Goal: Transaction & Acquisition: Purchase product/service

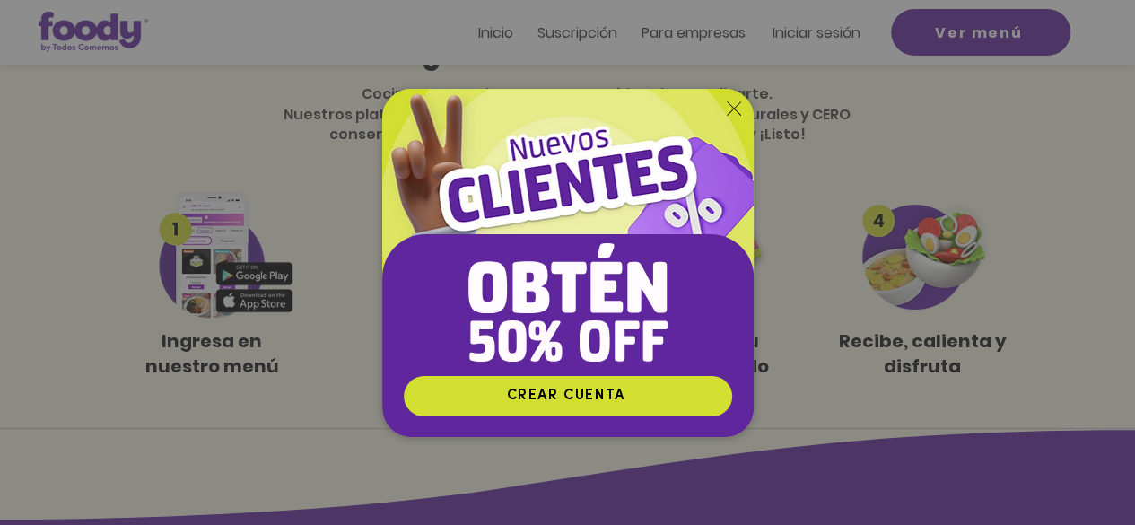
click at [730, 106] on icon "Volver al sitio" at bounding box center [734, 108] width 14 height 14
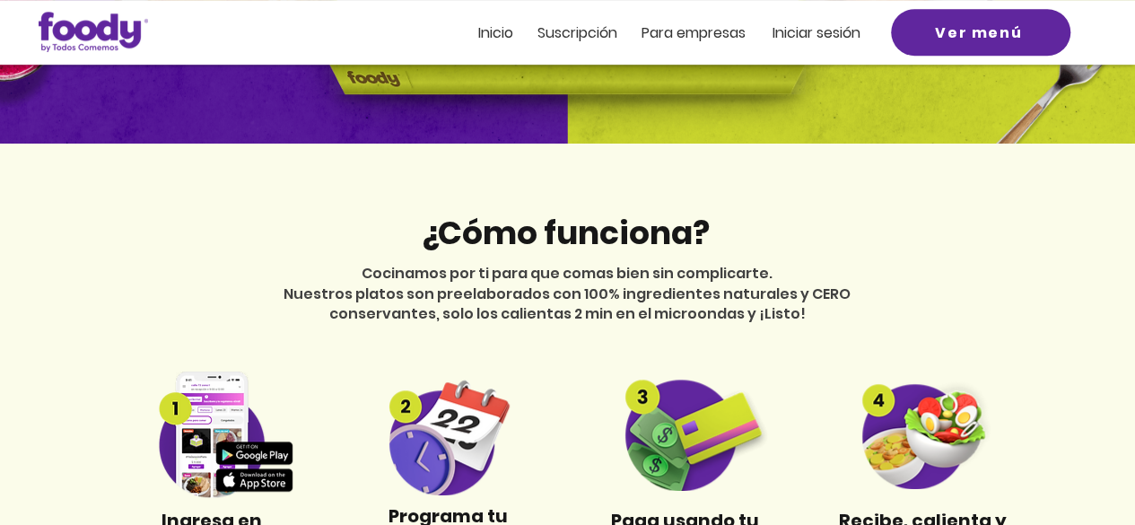
scroll to position [179, 0]
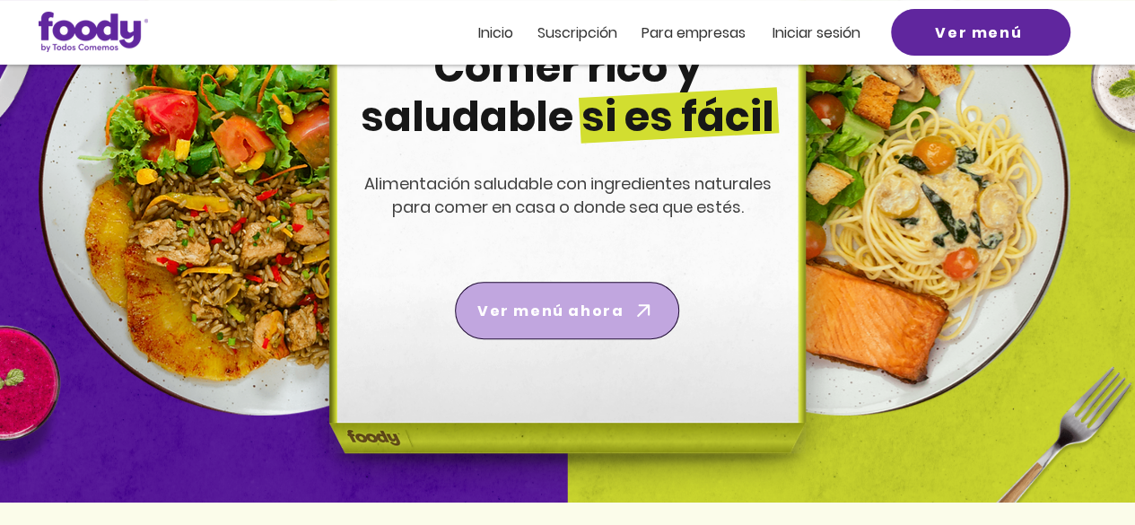
click at [601, 310] on span "Ver menú ahora" at bounding box center [550, 311] width 146 height 22
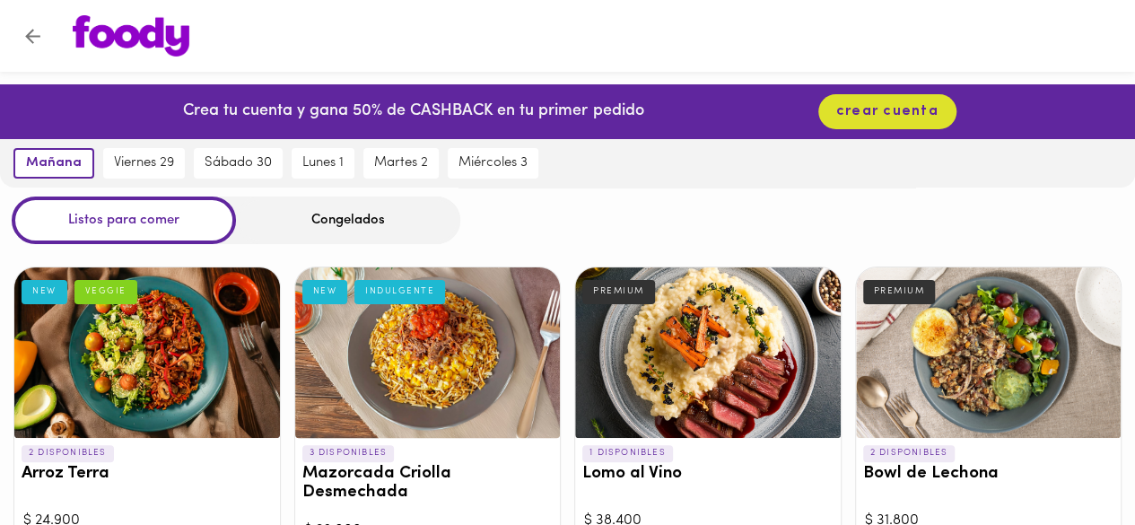
click at [355, 220] on div "Congelados" at bounding box center [348, 221] width 224 height 48
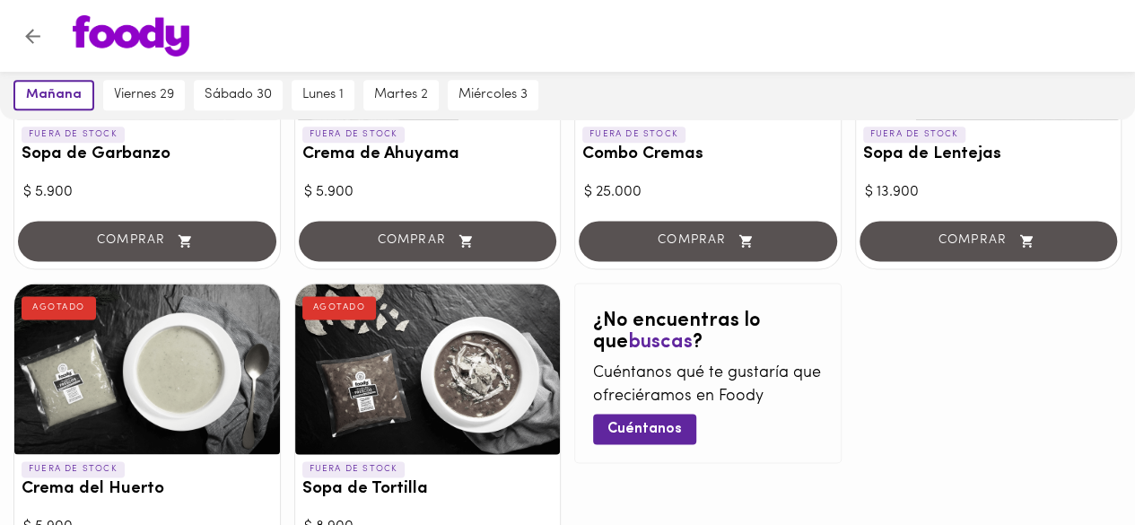
scroll to position [1077, 0]
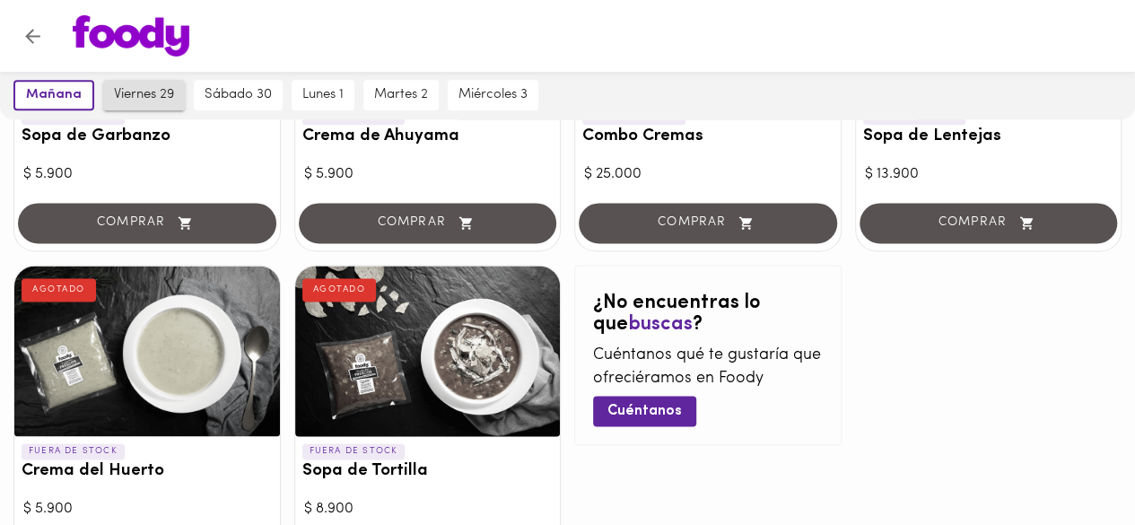
click at [162, 96] on span "viernes 29" at bounding box center [144, 95] width 60 height 16
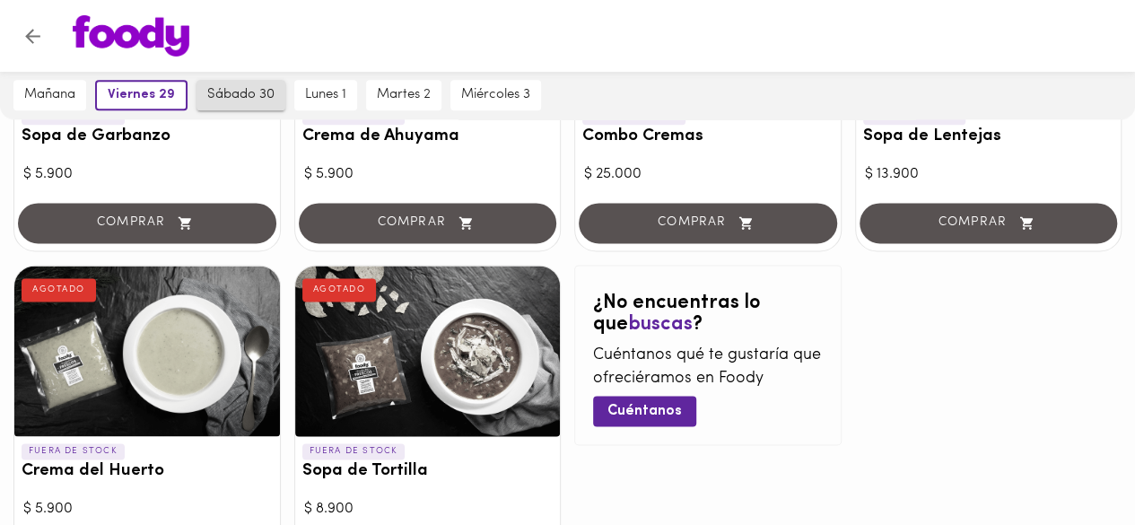
click at [232, 97] on span "sábado 30" at bounding box center [240, 95] width 67 height 16
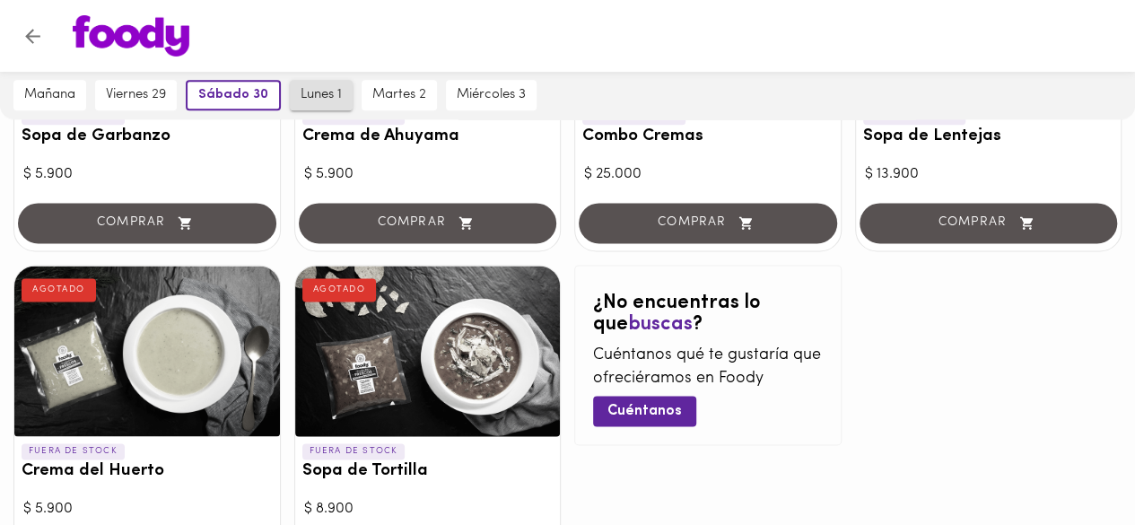
click at [298, 92] on button "lunes 1" at bounding box center [321, 95] width 63 height 31
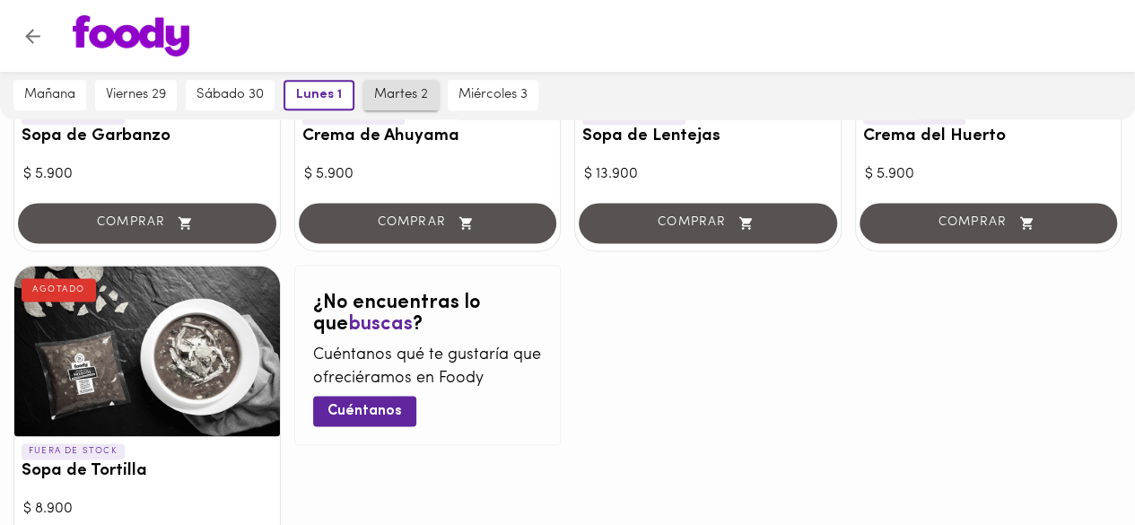
click at [388, 100] on span "martes 2" at bounding box center [401, 95] width 54 height 16
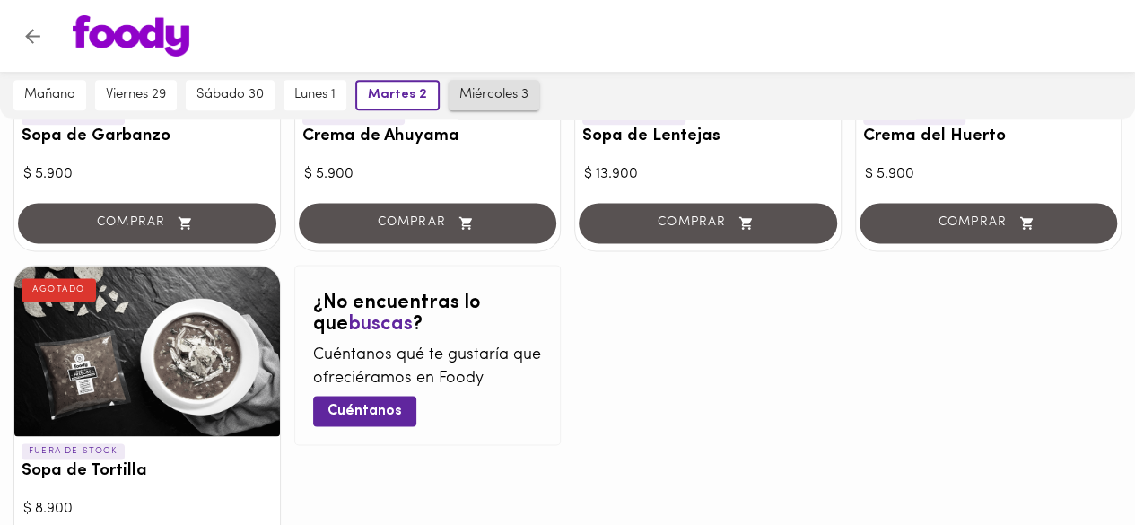
click at [468, 103] on button "miércoles 3" at bounding box center [494, 95] width 91 height 31
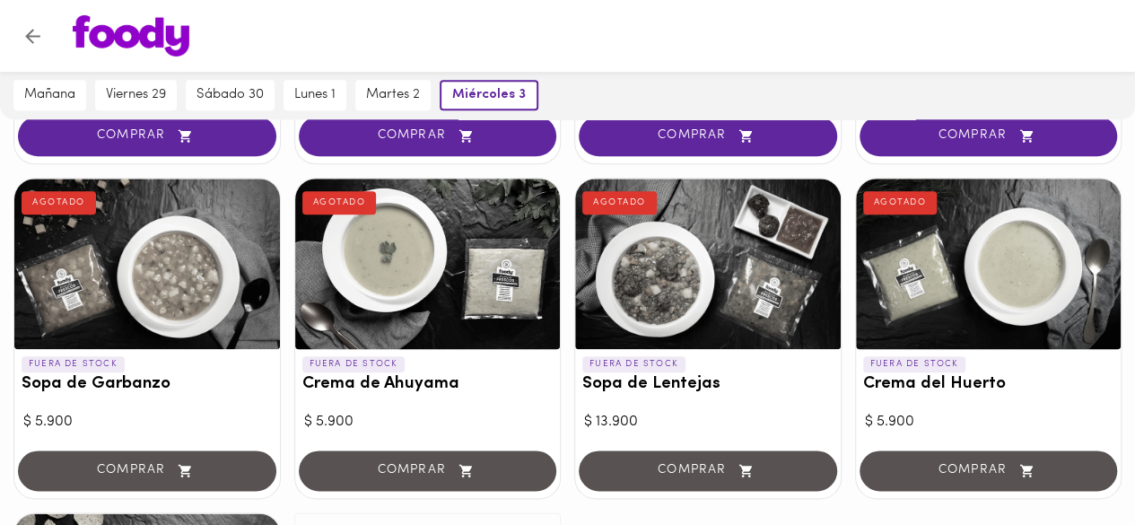
scroll to position [790, 0]
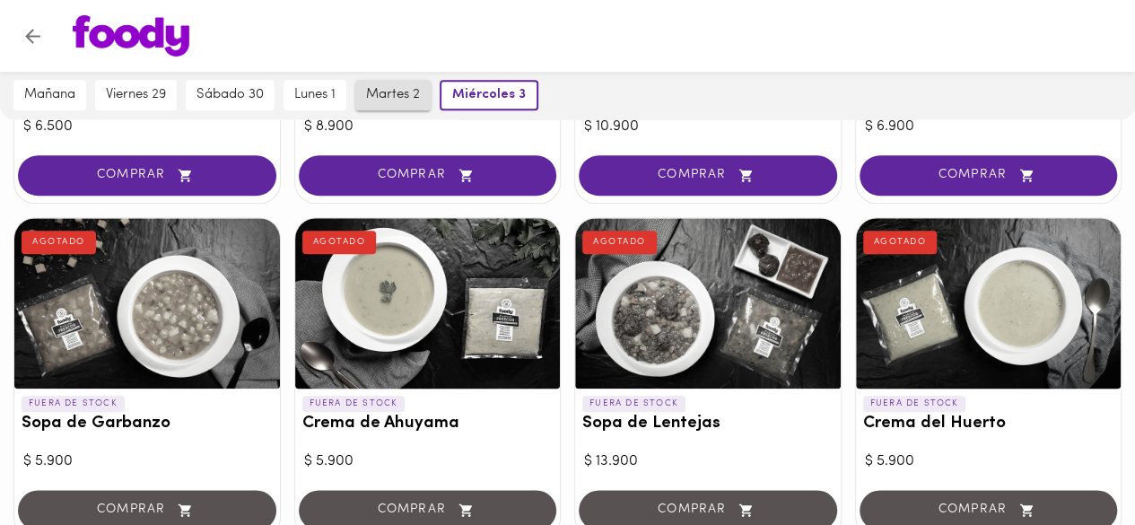
click at [394, 92] on span "martes 2" at bounding box center [393, 95] width 54 height 16
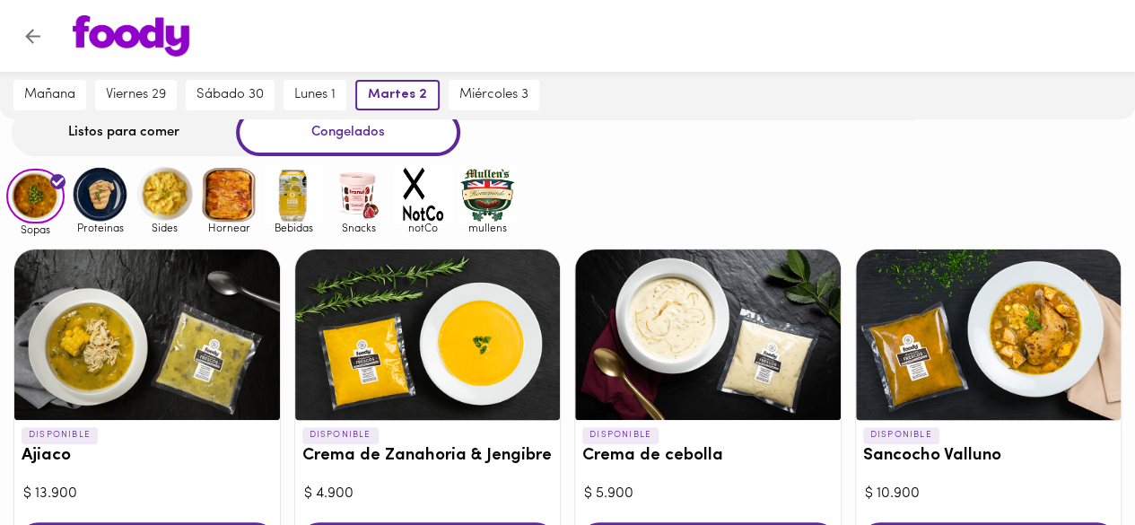
scroll to position [0, 0]
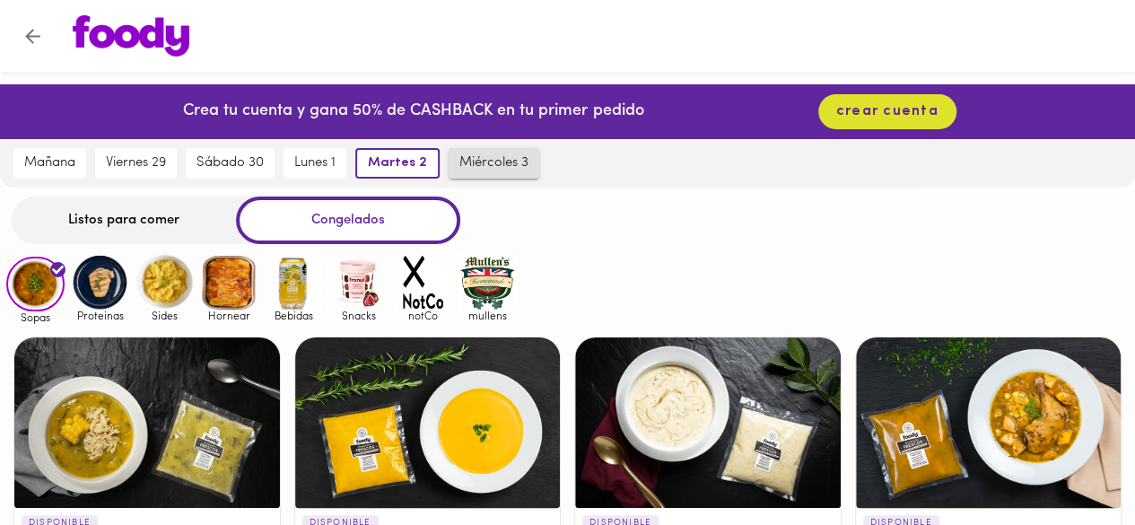
click at [467, 157] on span "miércoles 3" at bounding box center [493, 163] width 69 height 16
